Goal: Transaction & Acquisition: Purchase product/service

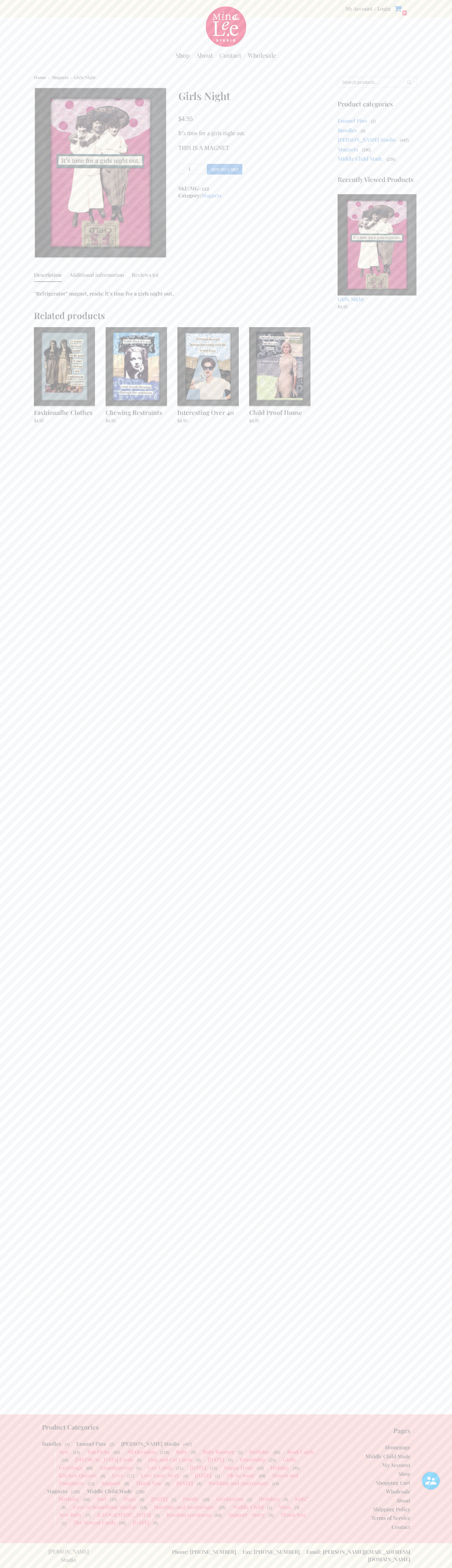
click at [224, 169] on button "Add to cart" at bounding box center [224, 169] width 35 height 10
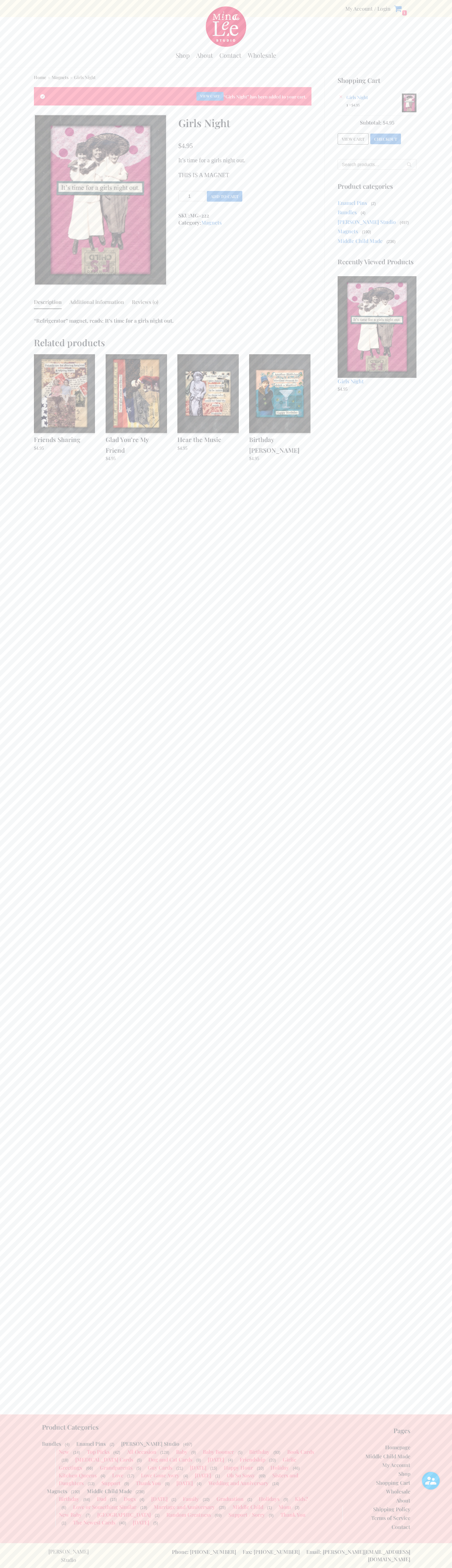
click at [386, 138] on link "Checkout" at bounding box center [385, 138] width 30 height 10
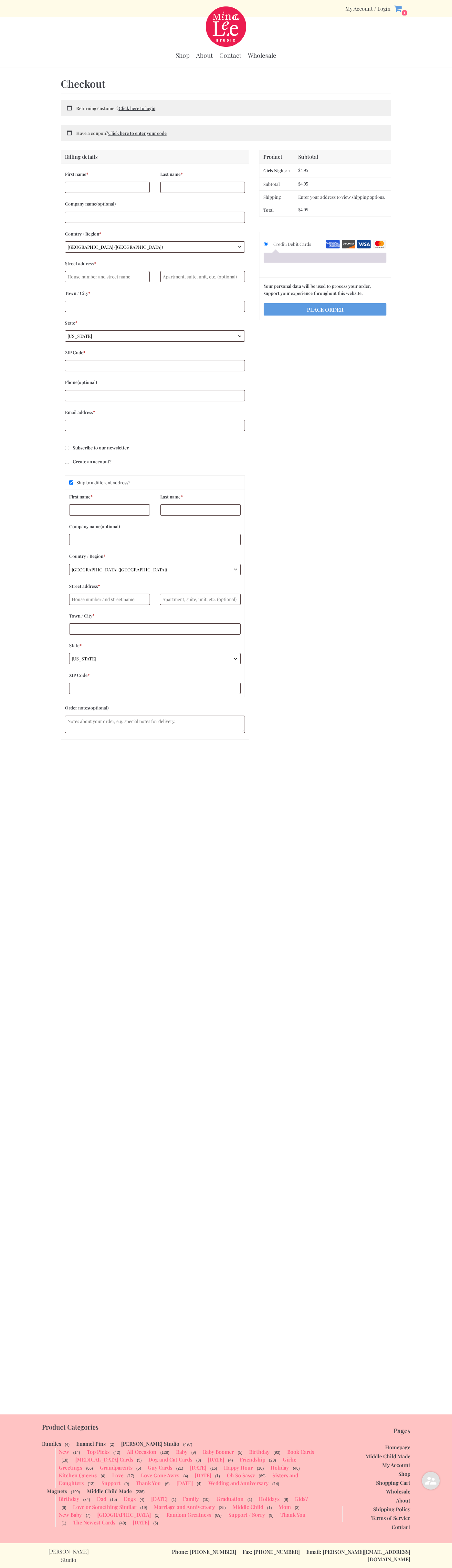
select select "WI"
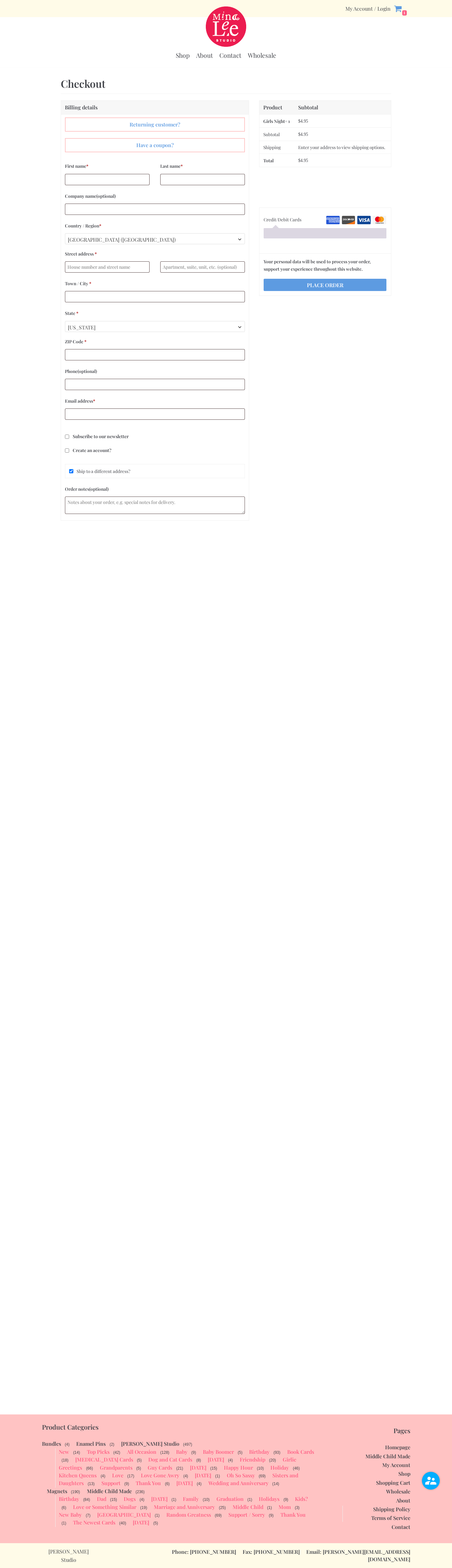
select select "WI"
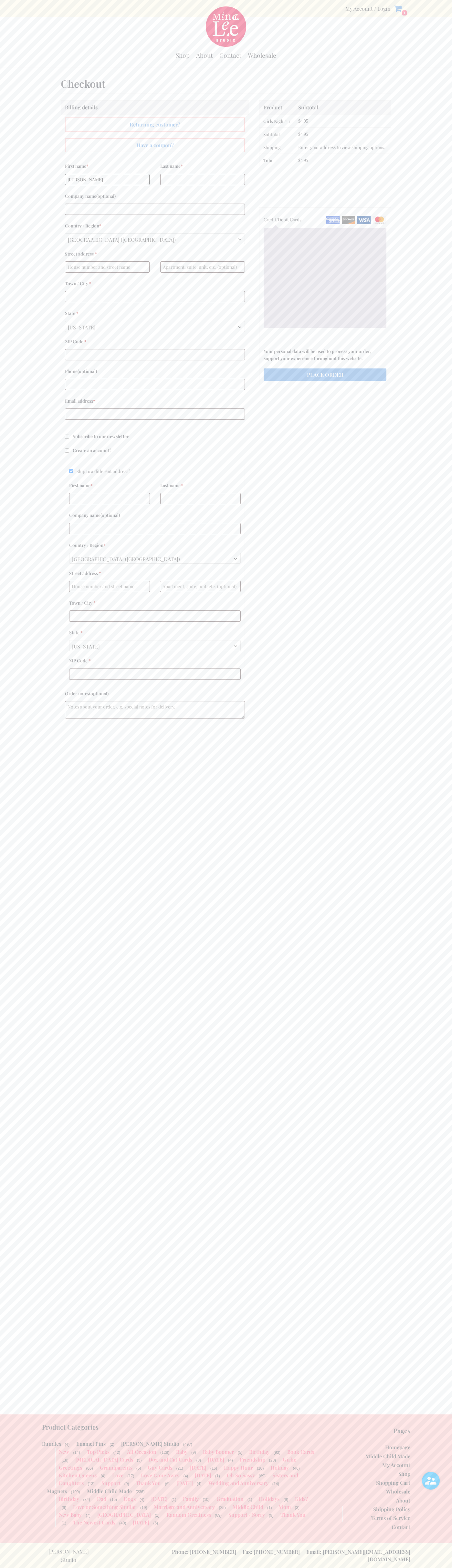
type input "John"
type input "Smith"
type input "John Smith"
type input "4021 Vernon Avenue"
type input "First floor"
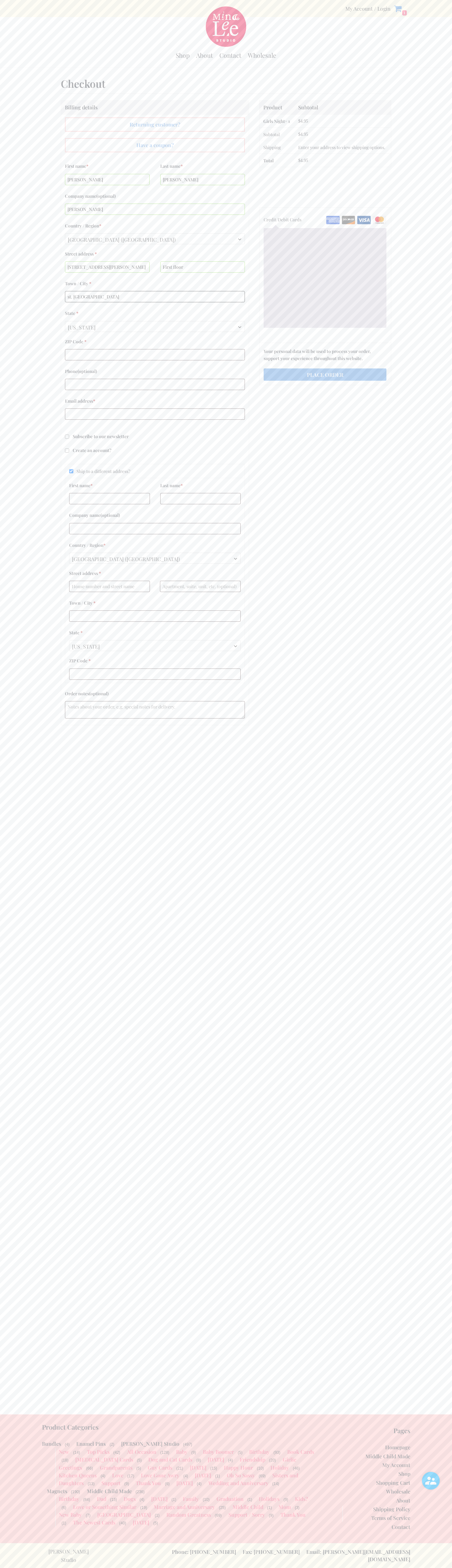
type input "st. louis park"
click at [155, 326] on span "Wisconsin" at bounding box center [155, 327] width 179 height 12
select select "MN"
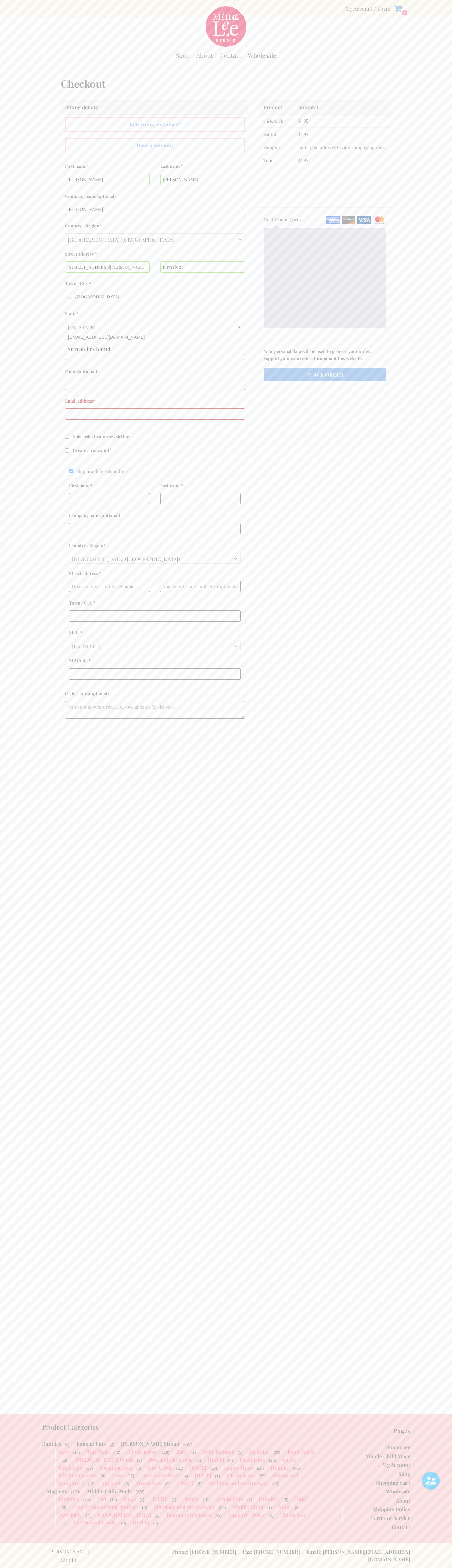
type input "johnsmith010@storebotmail.joonix.net"
click at [71, 471] on input "Ship to a different address?" at bounding box center [71, 471] width 4 height 4
checkbox input "false"
type input "55416"
type input "6502530000"
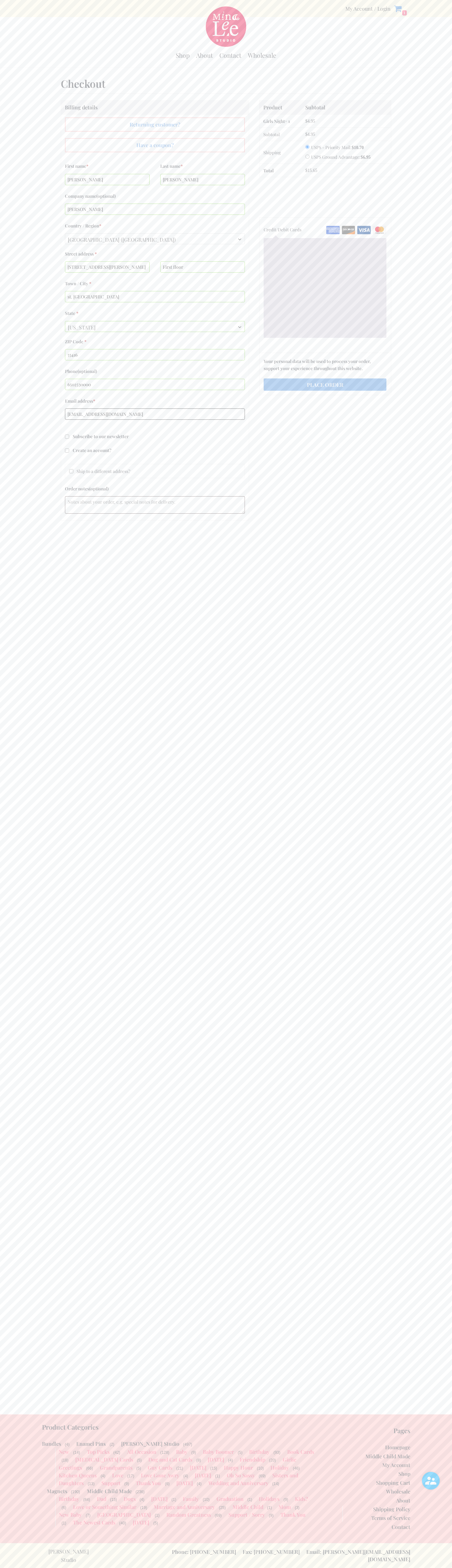
type input "johnsmith010@storebotmail.joonix.net"
click at [306, 155] on input "USPS Ground Advantage: $ 6.95" at bounding box center [307, 156] width 4 height 4
radio input "true"
click at [380, 228] on img "Checkout" at bounding box center [379, 230] width 14 height 9
click at [0, 0] on input "Credit/Debit Cards" at bounding box center [0, 0] width 0 height 0
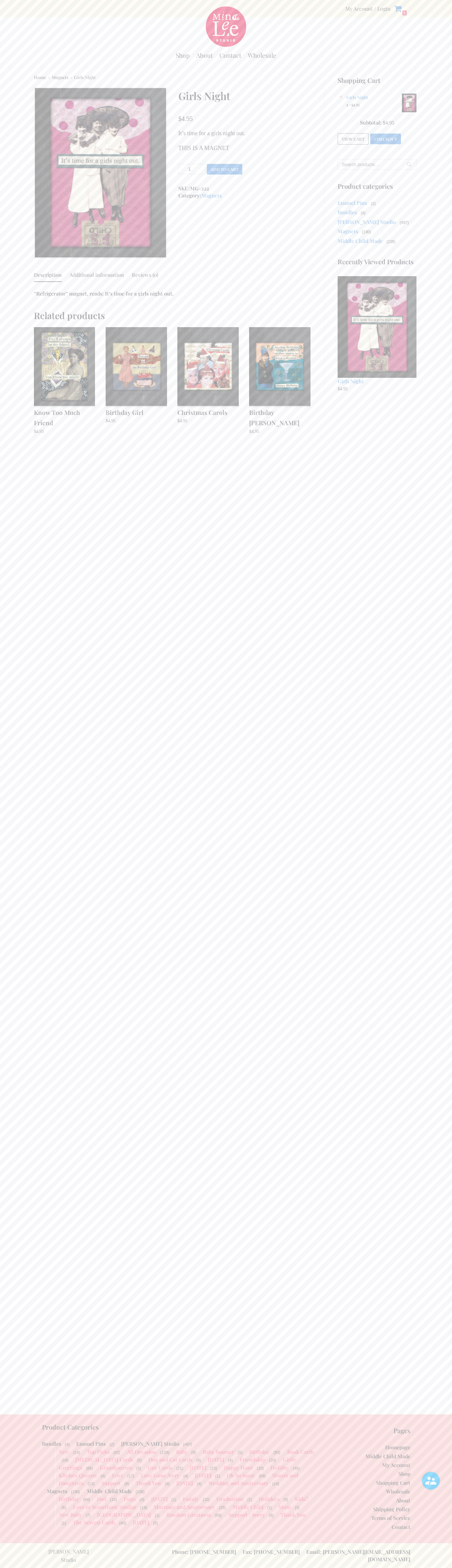
click at [341, 97] on link "×" at bounding box center [341, 97] width 7 height 7
